Goal: Task Accomplishment & Management: Manage account settings

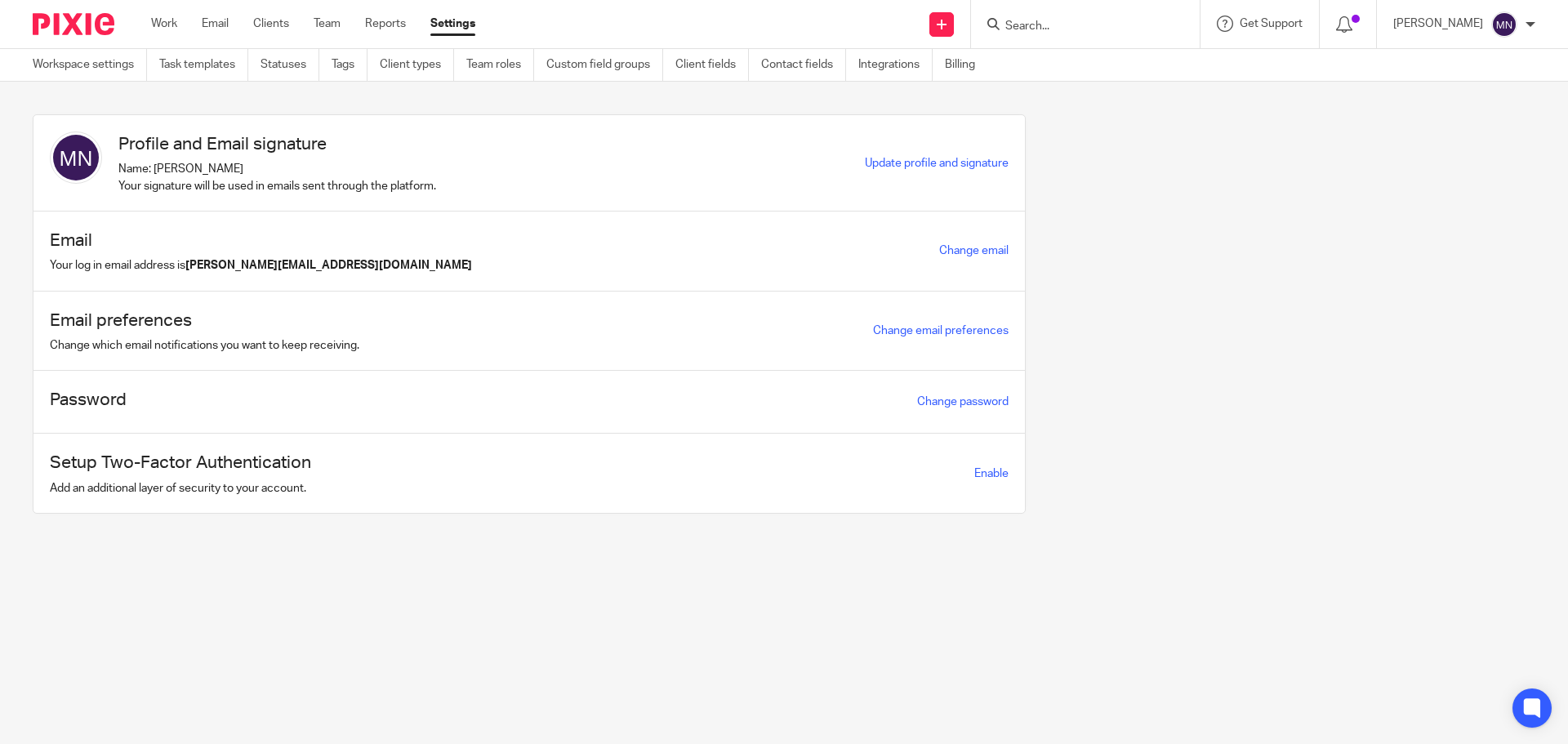
click at [1008, 20] on div at bounding box center [1086, 24] width 229 height 48
click at [1041, 27] on input "Search" at bounding box center [1077, 27] width 147 height 15
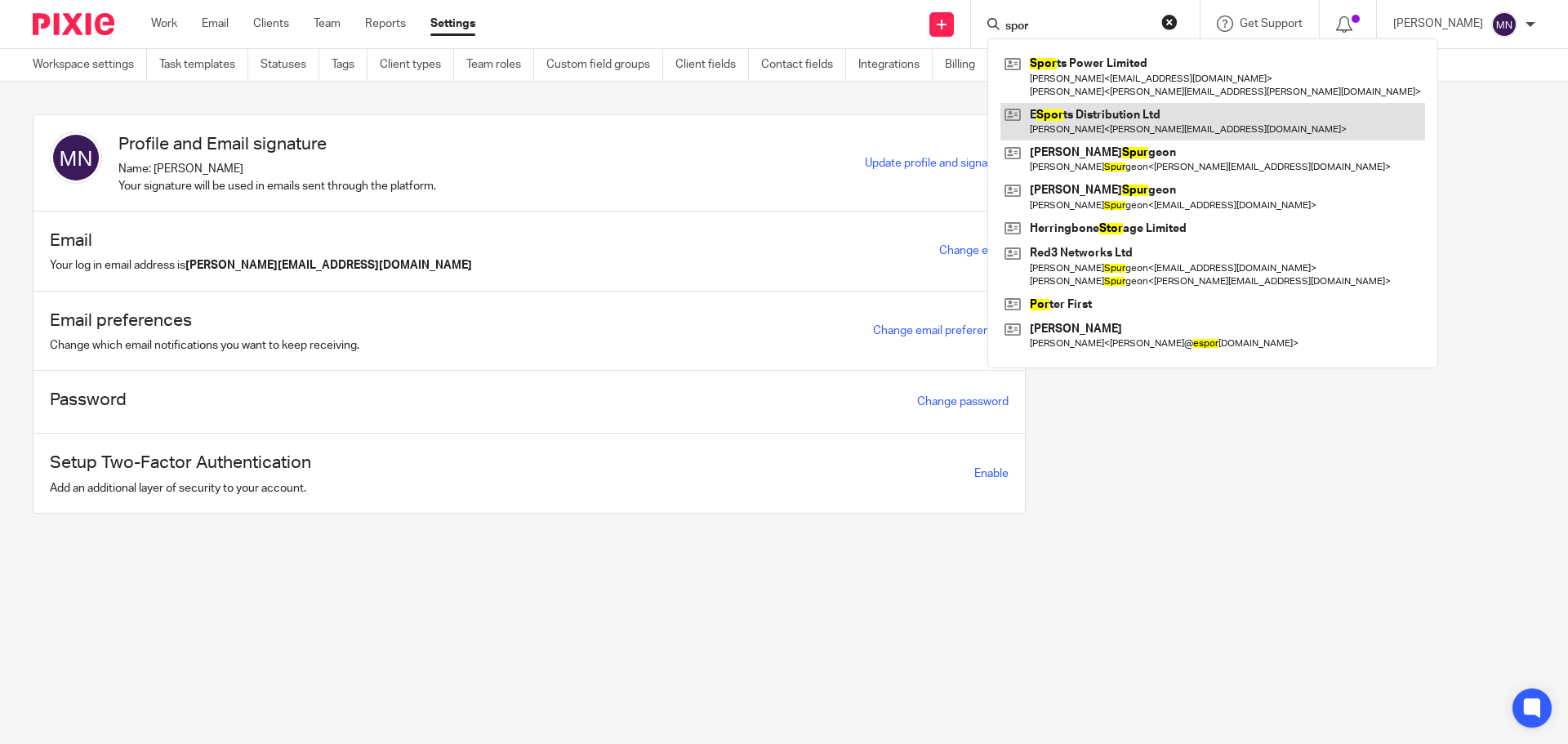
type input "spor"
click at [1118, 130] on link at bounding box center [1213, 122] width 425 height 37
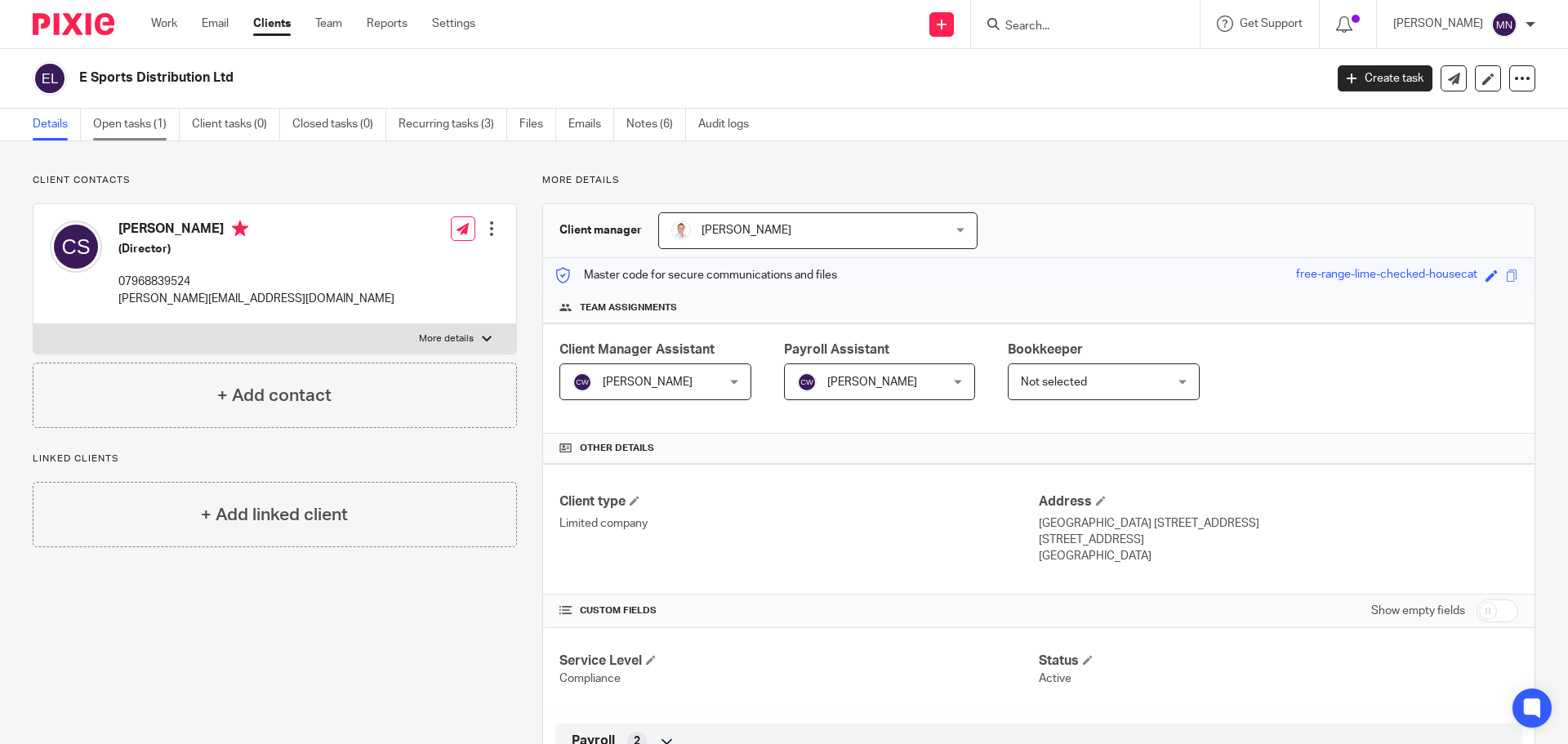
click at [130, 124] on link "Open tasks (1)" at bounding box center [136, 124] width 86 height 32
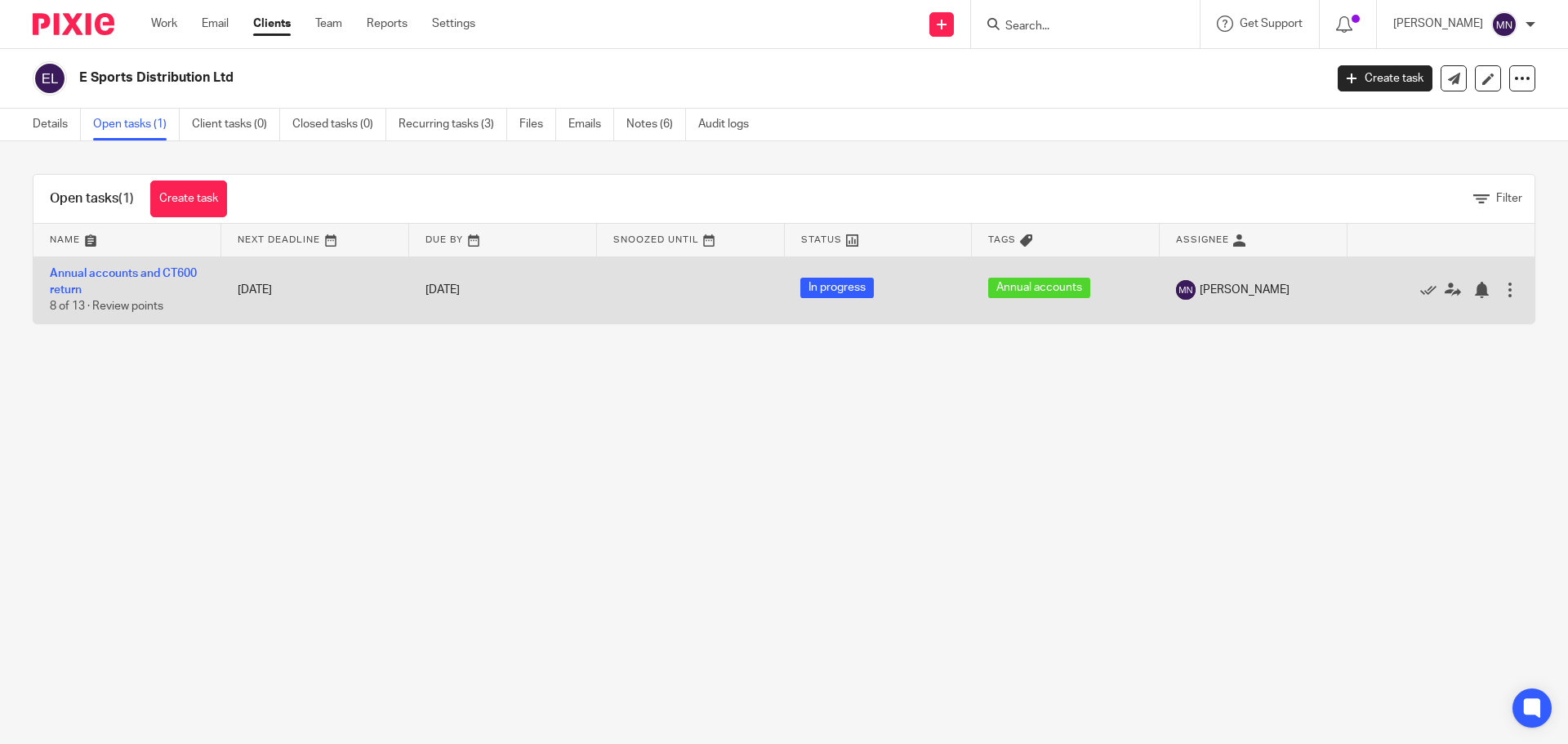
click at [135, 281] on td "Annual accounts and CT600 return 8 of 13 · Review points" at bounding box center [127, 290] width 188 height 67
click at [137, 279] on link "Annual accounts and CT600 return" at bounding box center [124, 281] width 147 height 28
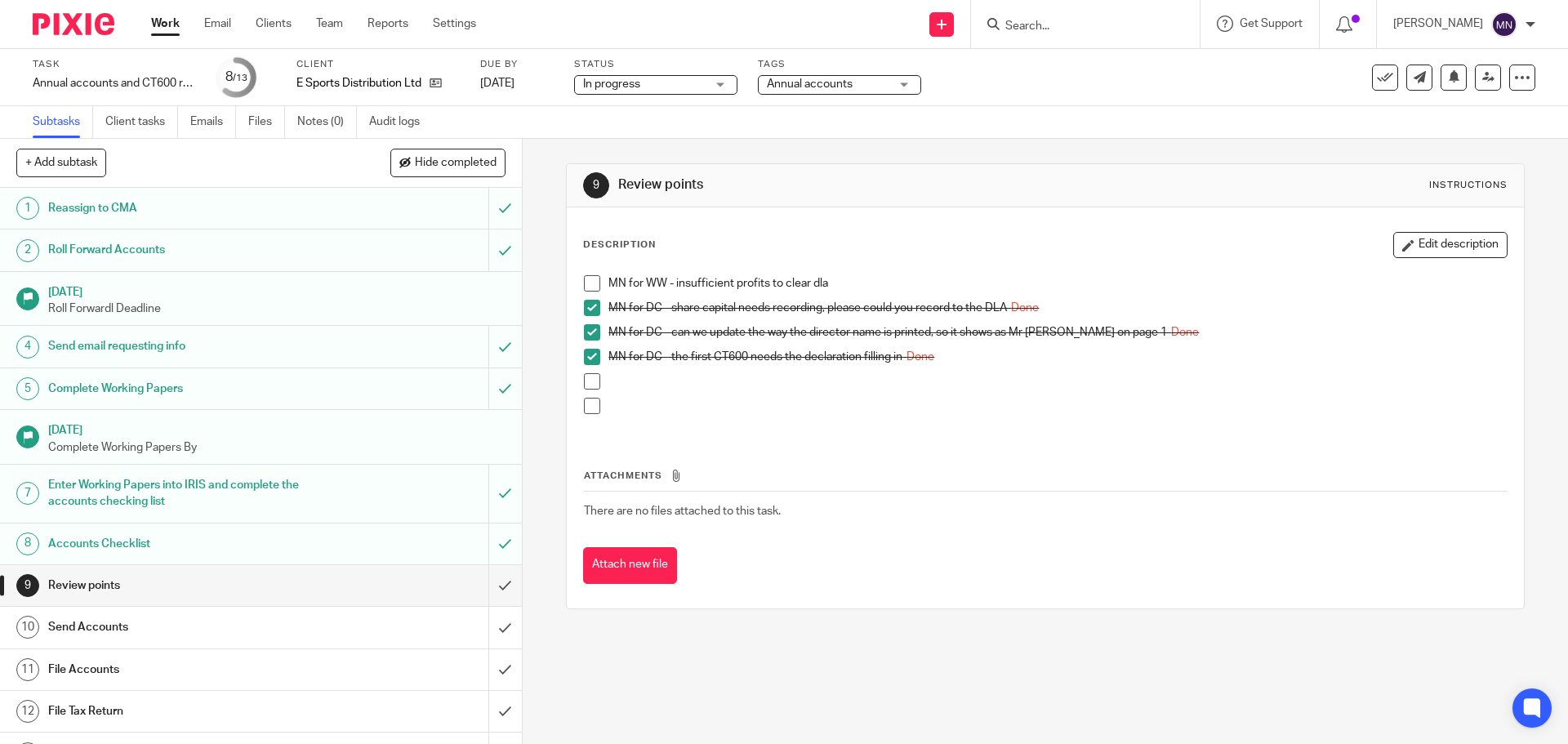
click at [727, 685] on div "9 Review points Instructions Description Edit description MN for WW - insuffici…" at bounding box center [1045, 440] width 1046 height 605
click at [726, 650] on div "9 Review points Instructions Description Edit description MN for WW - insuffici…" at bounding box center [1045, 440] width 1046 height 605
click at [1470, 236] on button "Edit description" at bounding box center [1450, 245] width 114 height 26
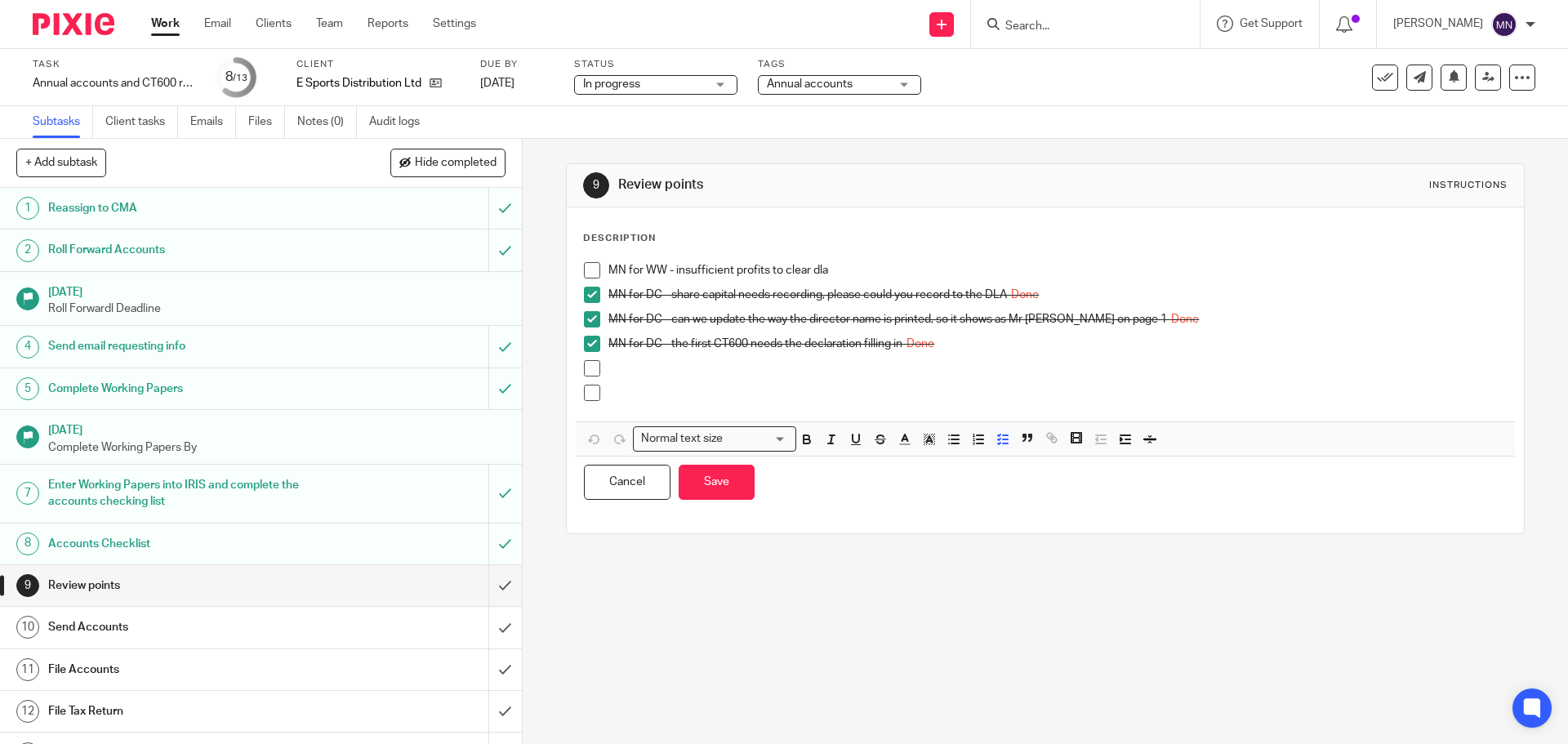
click at [634, 361] on p at bounding box center [1058, 369] width 898 height 17
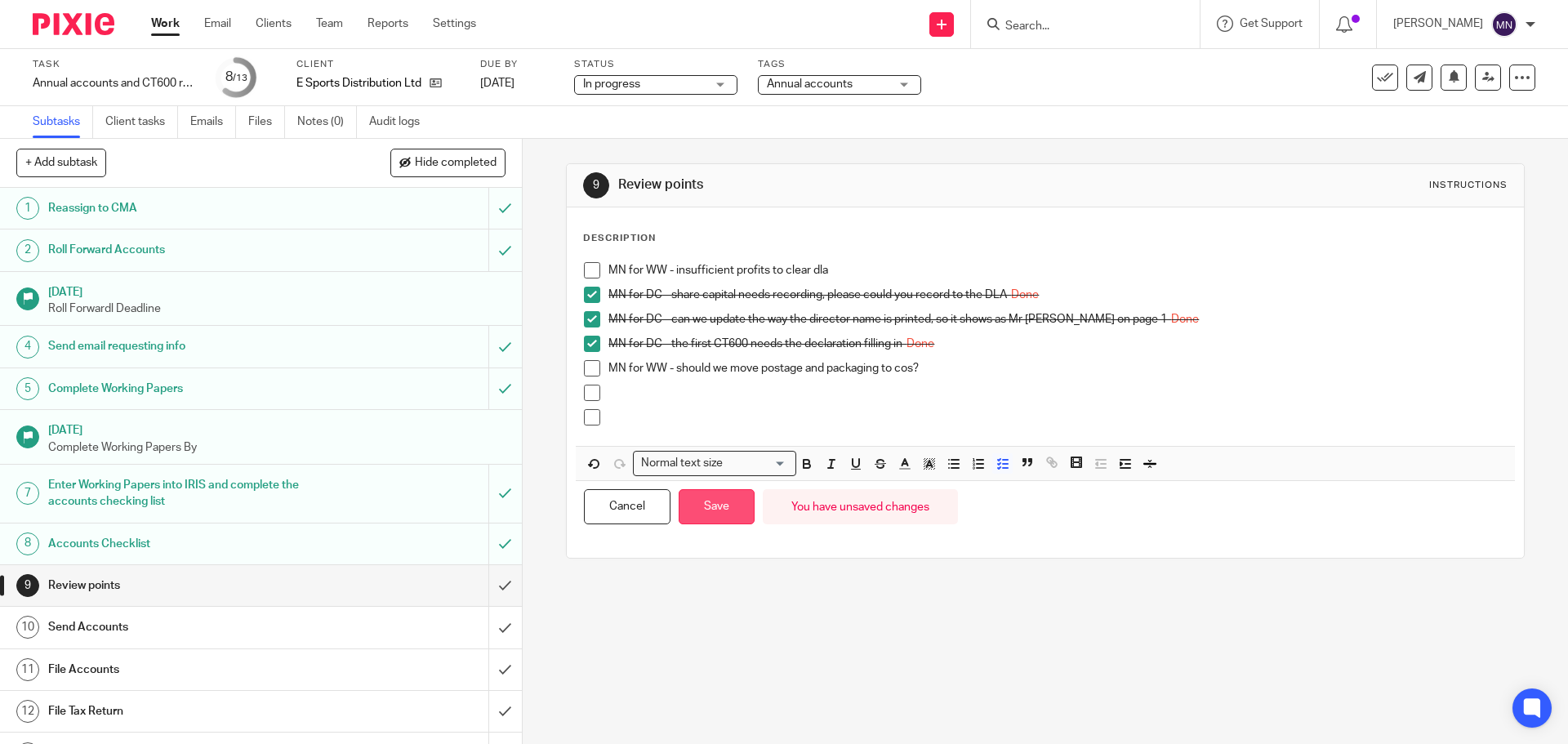
click at [715, 502] on button "Save" at bounding box center [717, 506] width 76 height 35
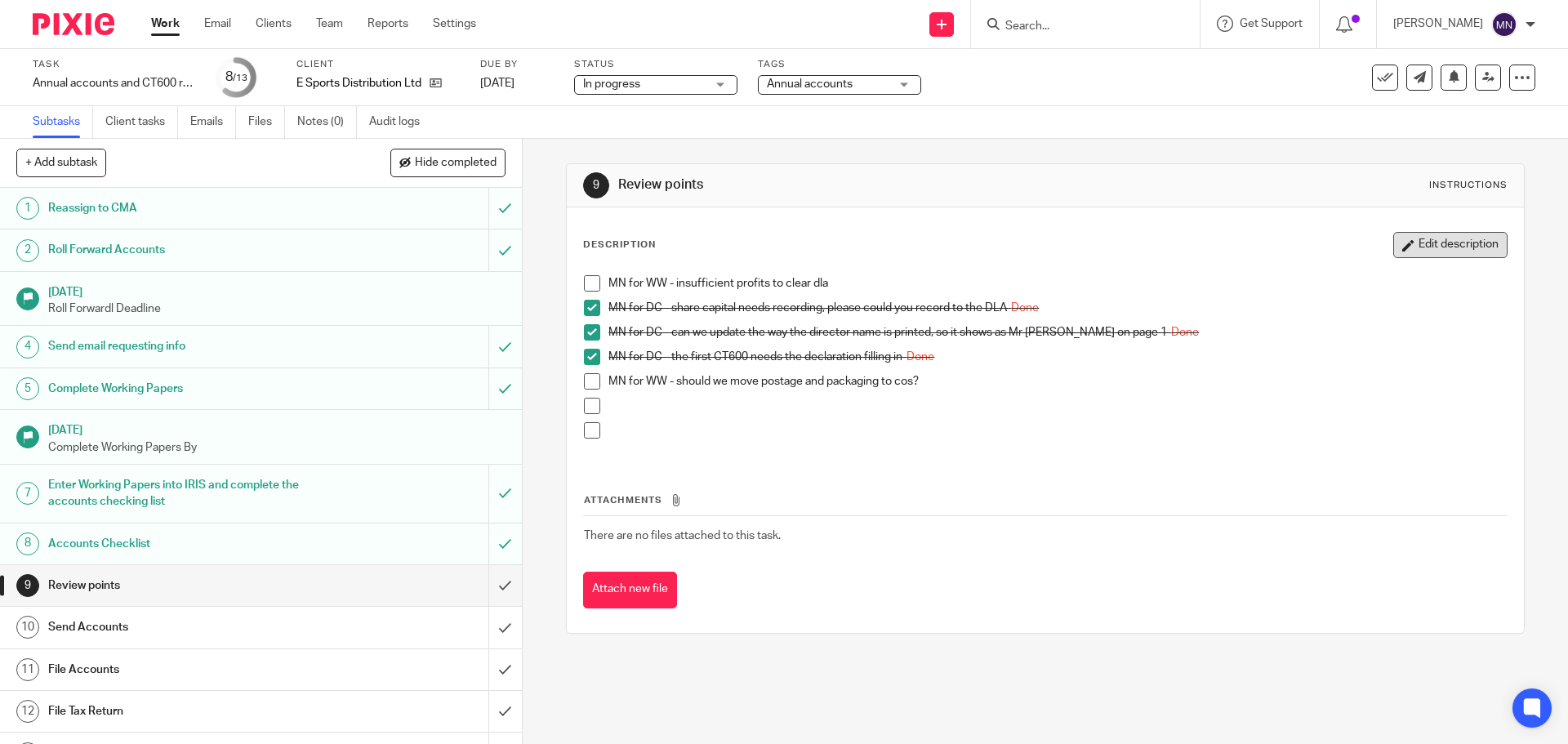
click at [1406, 247] on button "Edit description" at bounding box center [1450, 245] width 114 height 26
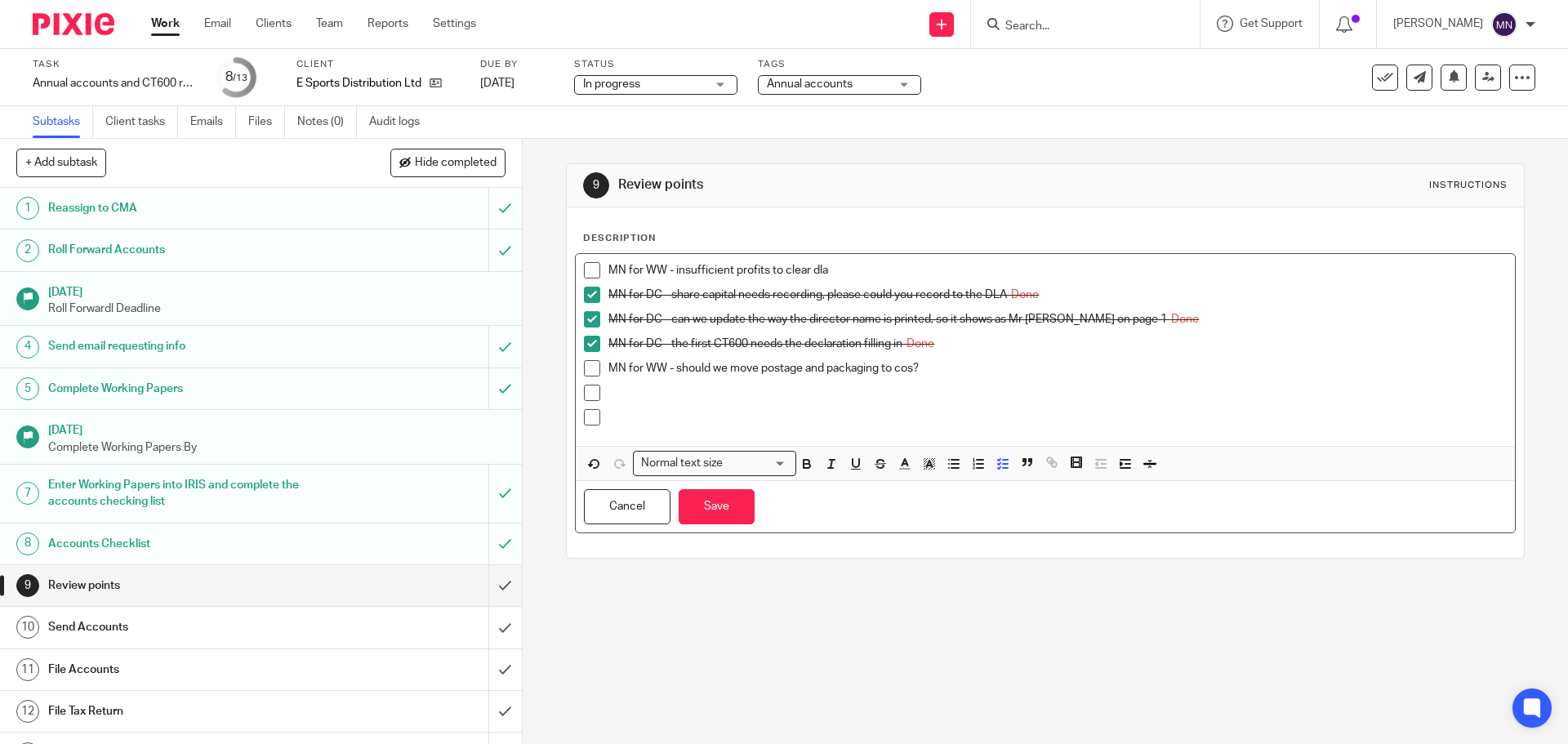
click at [860, 264] on p "MN for WW - insufficient profits to clear dla" at bounding box center [1058, 270] width 898 height 17
click at [695, 387] on p at bounding box center [1058, 393] width 898 height 17
click at [848, 256] on div "MN for WW - insufficient profits to clear dla MN for DC - share capital needs r…" at bounding box center [1046, 349] width 939 height 192
click at [913, 390] on p at bounding box center [1058, 393] width 898 height 17
click at [651, 395] on p "MN for wW - once these are done are we striking off?" at bounding box center [1058, 393] width 898 height 17
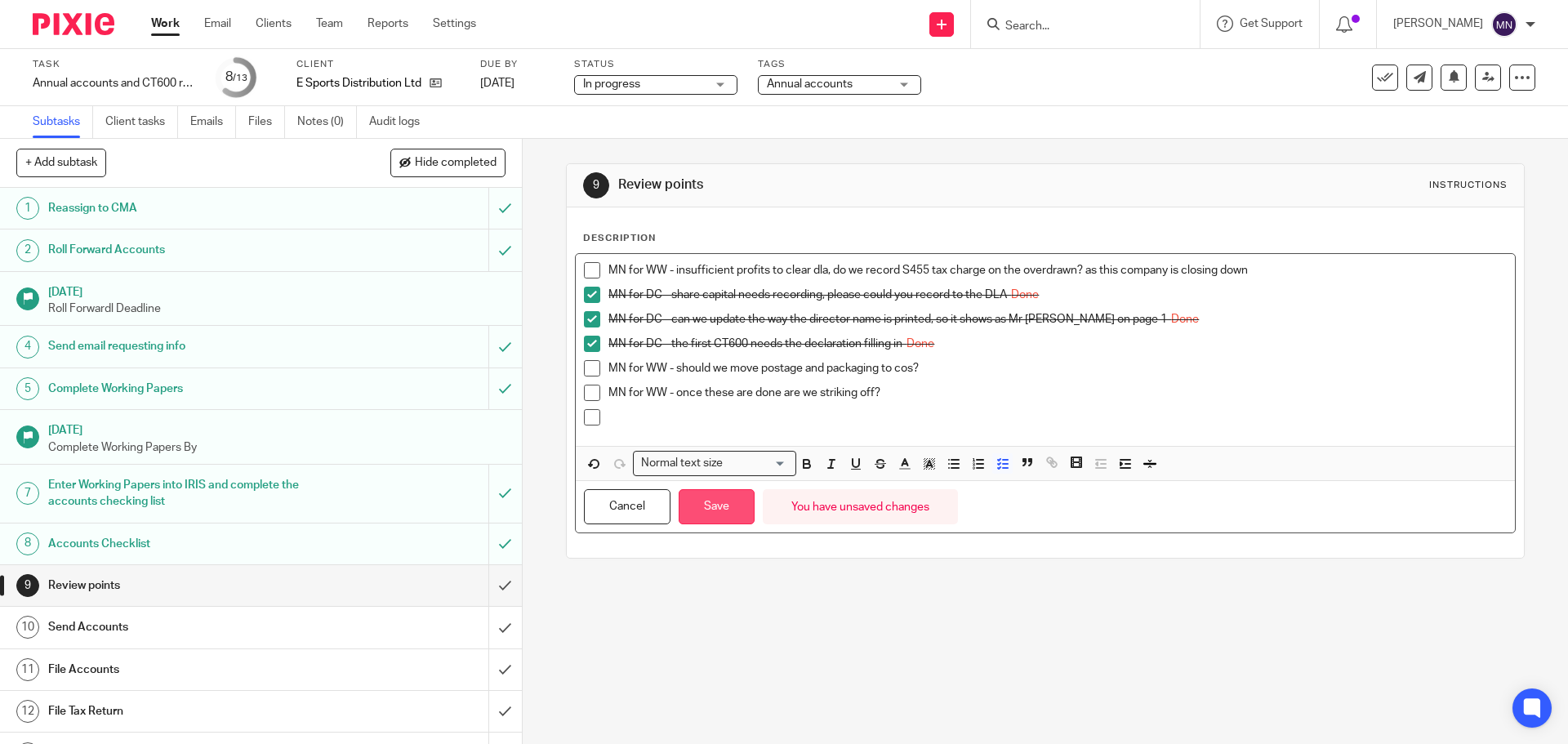
click at [693, 502] on button "Save" at bounding box center [717, 506] width 76 height 35
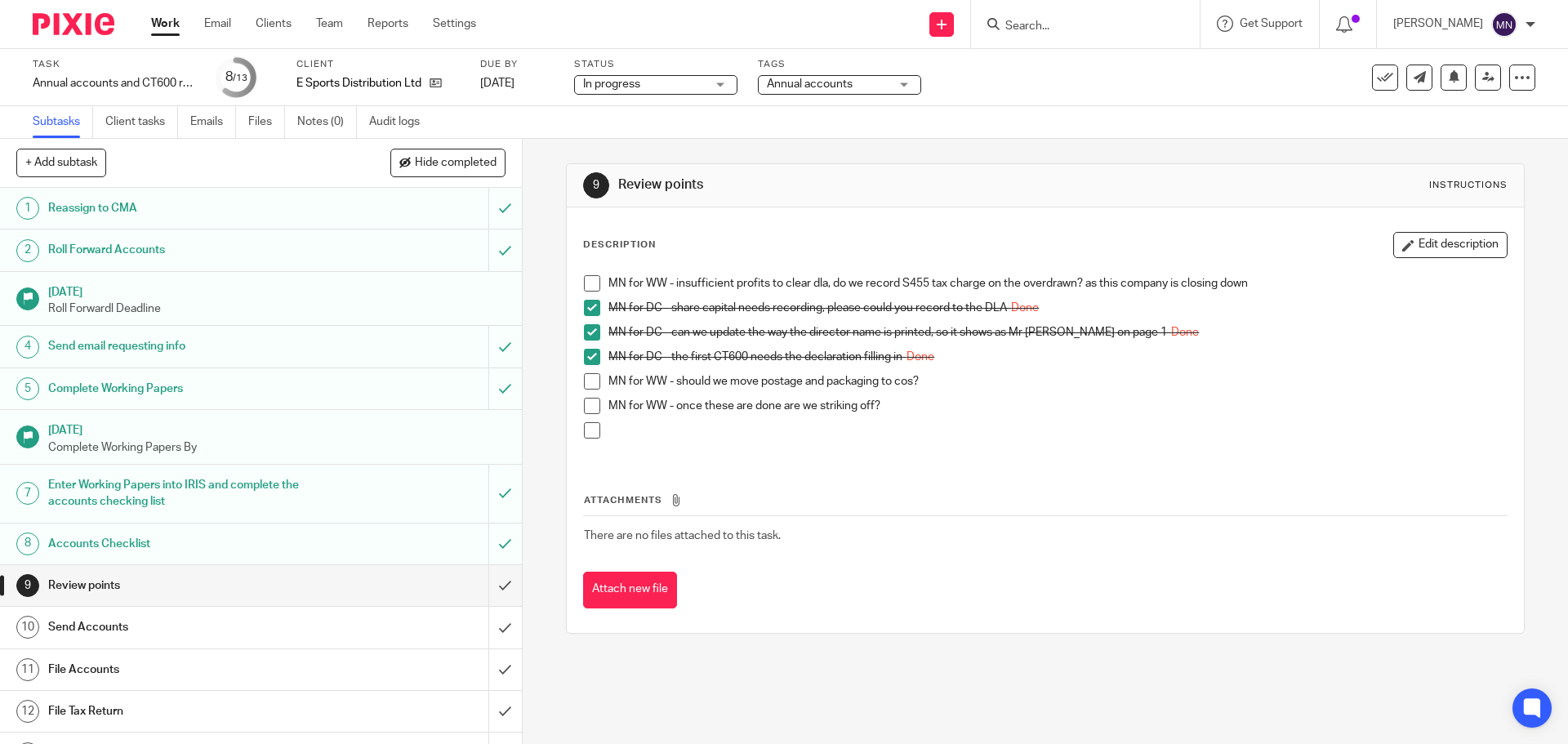
click at [820, 84] on span "Annual accounts" at bounding box center [810, 84] width 86 height 11
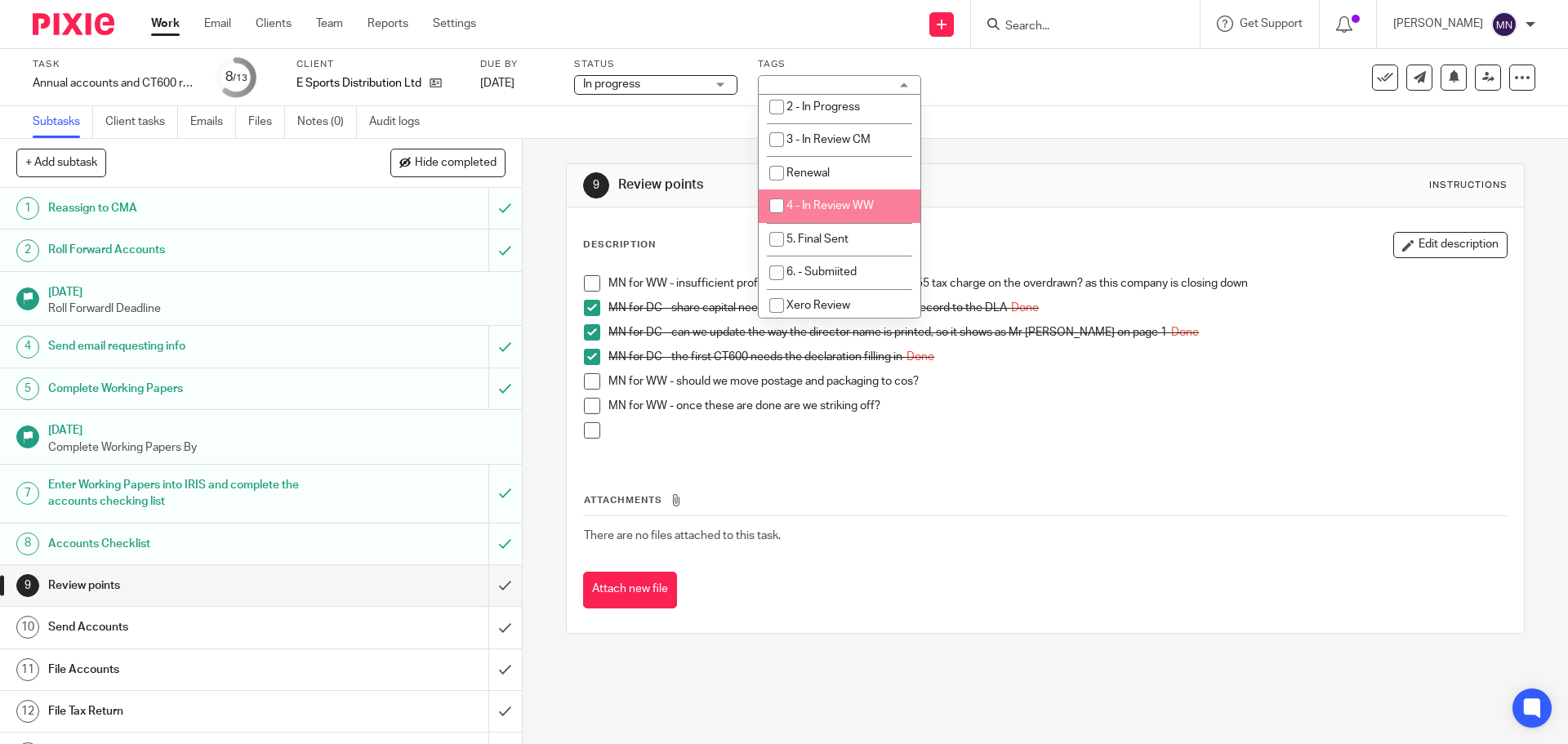
scroll to position [337, 0]
click at [810, 214] on li "4 - In Review WW" at bounding box center [839, 204] width 162 height 33
checkbox input "true"
click at [700, 86] on span "In progress" at bounding box center [645, 85] width 123 height 17
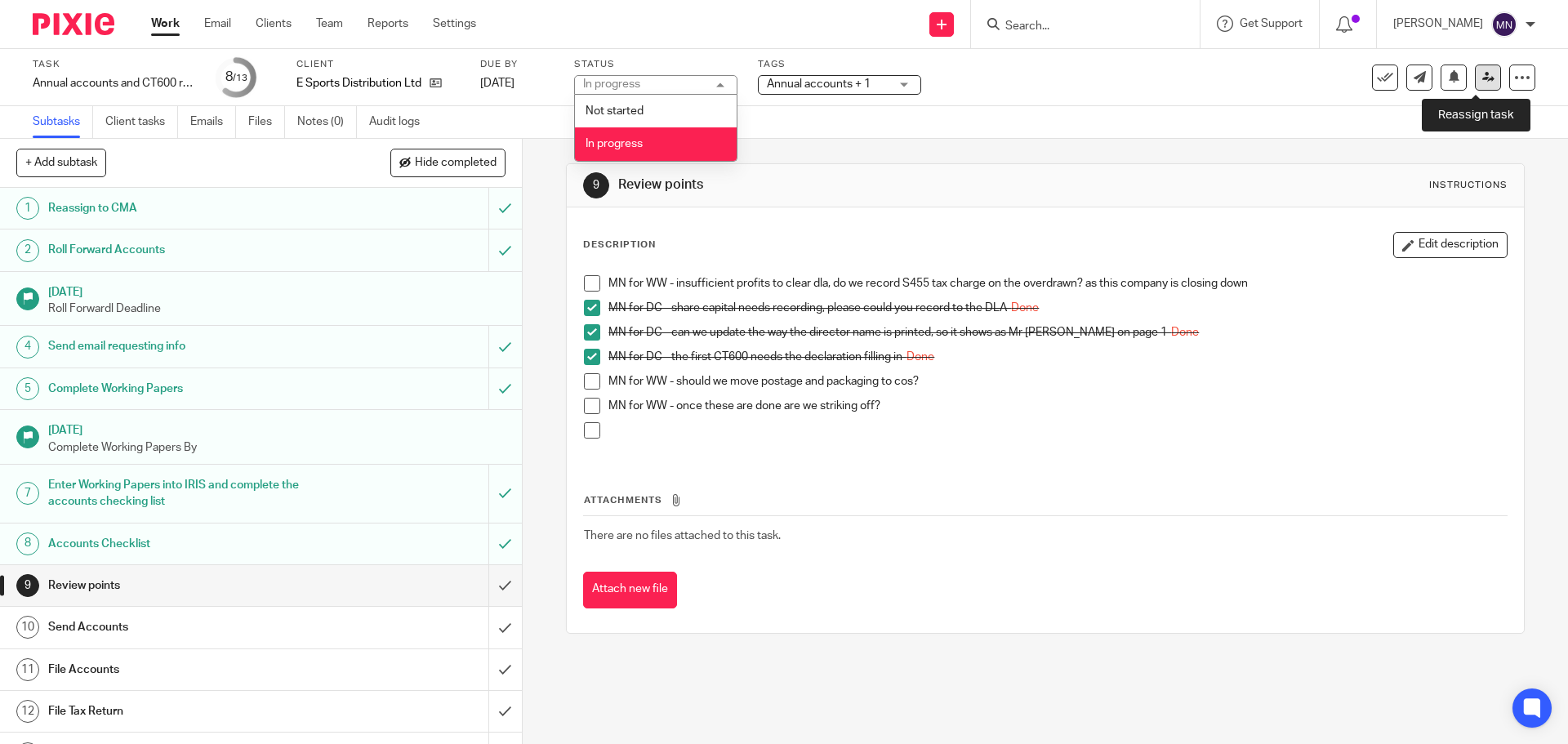
click at [1475, 83] on link at bounding box center [1488, 77] width 26 height 26
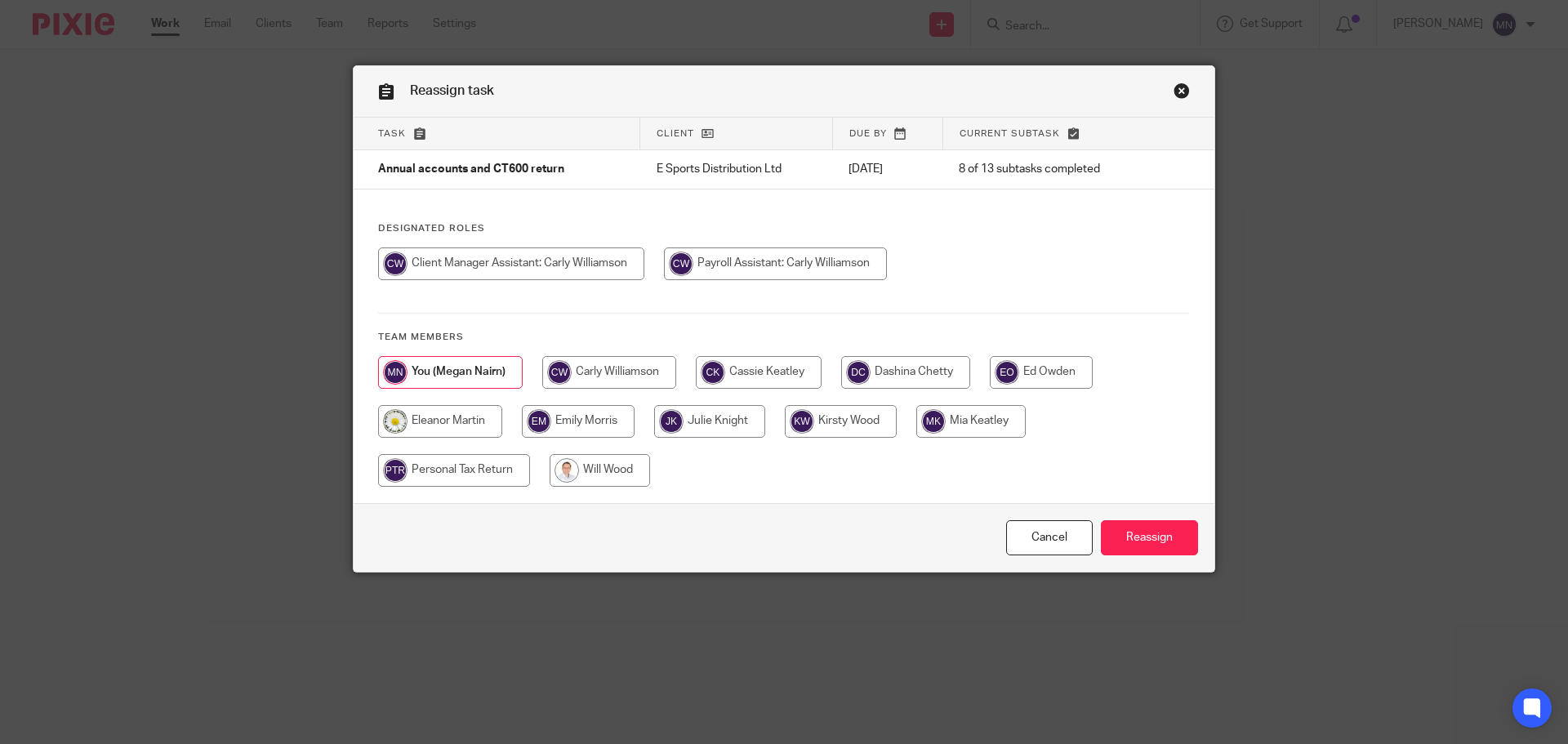
click at [582, 485] on input "radio" at bounding box center [600, 470] width 100 height 33
radio input "true"
click at [1166, 534] on input "Reassign" at bounding box center [1150, 538] width 98 height 35
